Goal: Use online tool/utility: Use online tool/utility

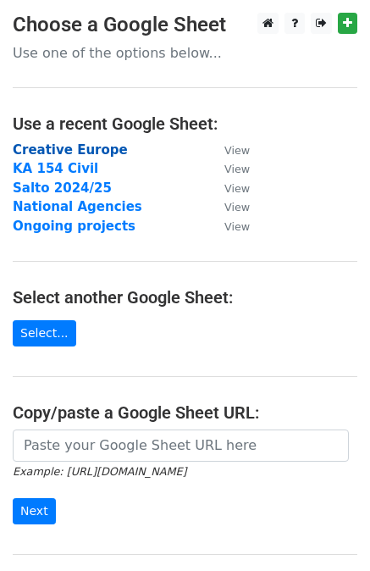
click at [87, 146] on strong "Creative Europe" at bounding box center [70, 149] width 115 height 15
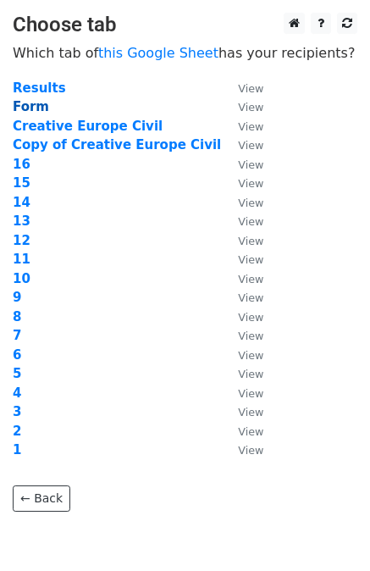
click at [19, 102] on strong "Form" at bounding box center [31, 106] width 36 height 15
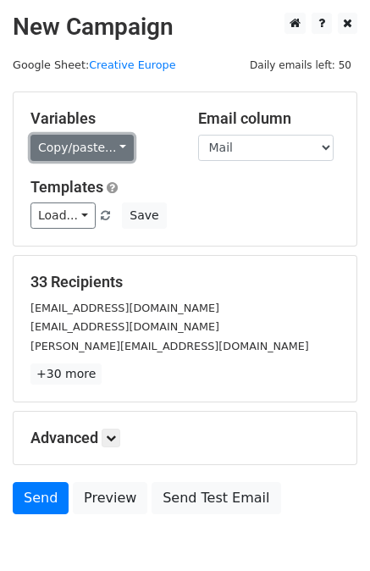
click at [112, 157] on link "Copy/paste..." at bounding box center [81, 148] width 103 height 26
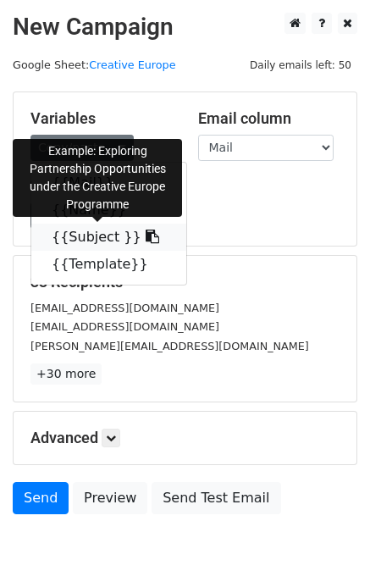
click at [85, 248] on link "{{Subject }}" at bounding box center [108, 237] width 155 height 27
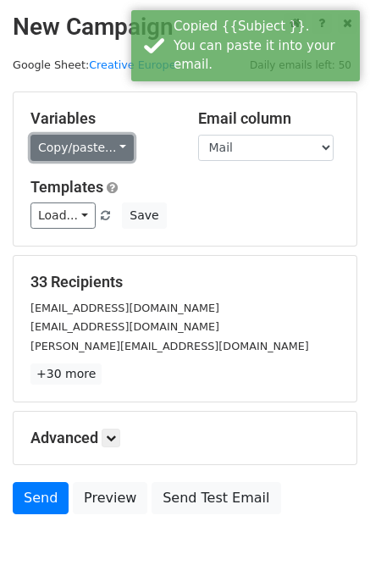
click at [90, 139] on link "Copy/paste..." at bounding box center [81, 148] width 103 height 26
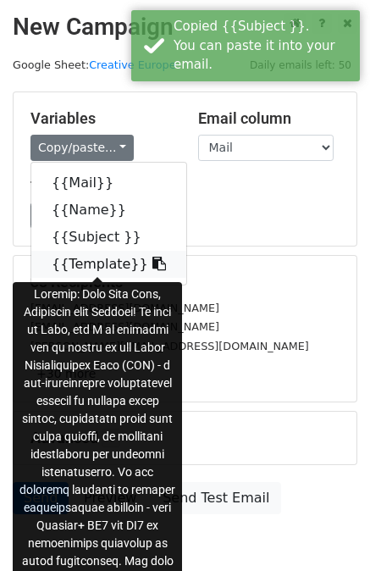
click at [95, 262] on link "{{Template}}" at bounding box center [108, 264] width 155 height 27
